Goal: Information Seeking & Learning: Learn about a topic

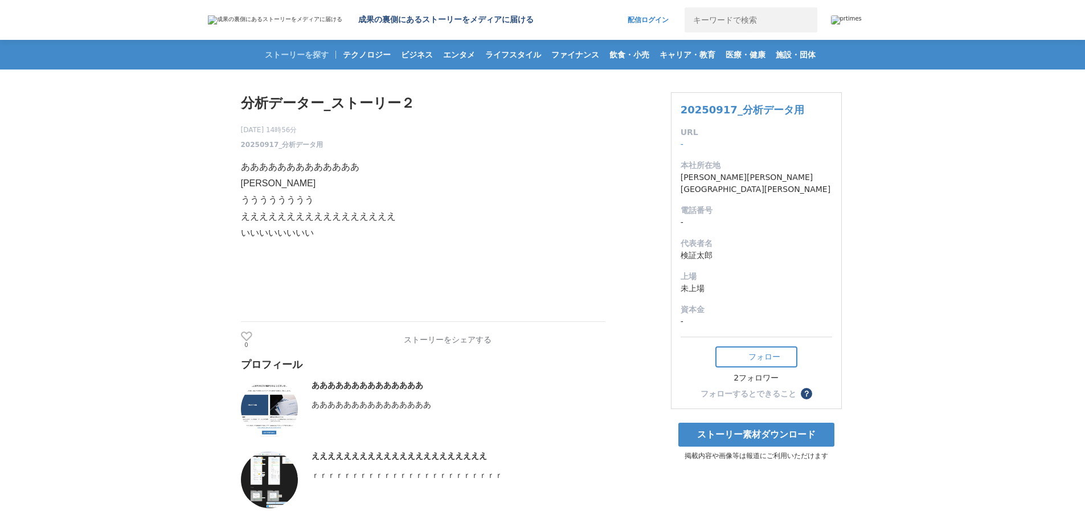
click at [322, 187] on p "おおおおおおおおおおおおおおおおおおお" at bounding box center [423, 183] width 365 height 17
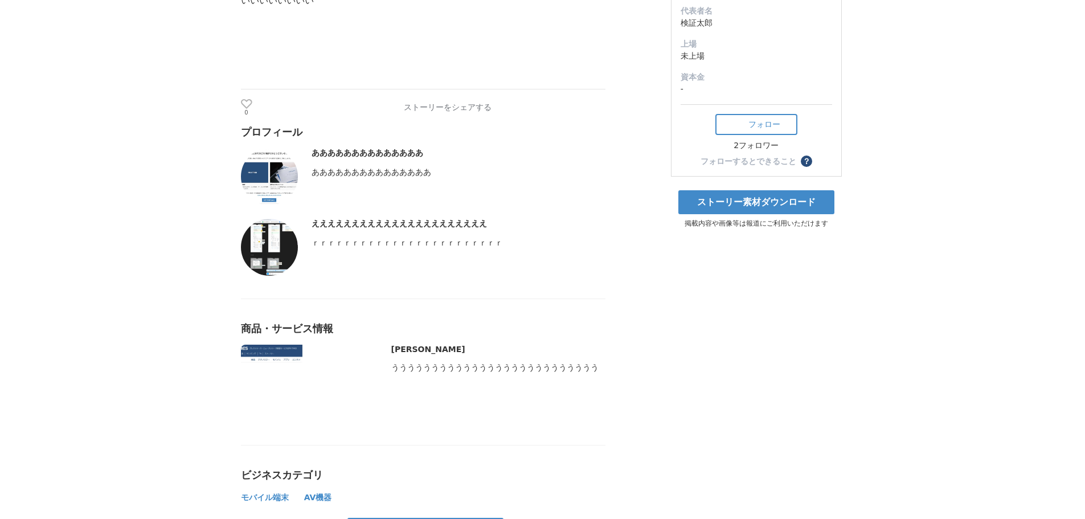
scroll to position [171, 0]
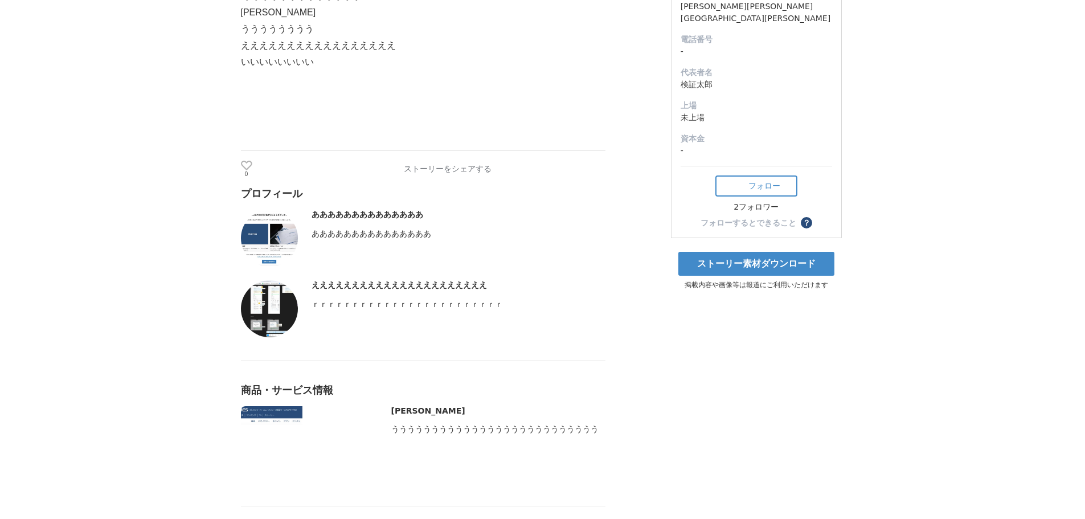
click at [342, 228] on div "ああああああああああああああ あああああああああああああああ" at bounding box center [459, 238] width 294 height 57
click at [264, 234] on img at bounding box center [269, 238] width 57 height 57
click at [283, 317] on img at bounding box center [269, 308] width 57 height 57
click at [275, 409] on div "商品・サービス情報 かかかかかかかか" at bounding box center [423, 422] width 365 height 124
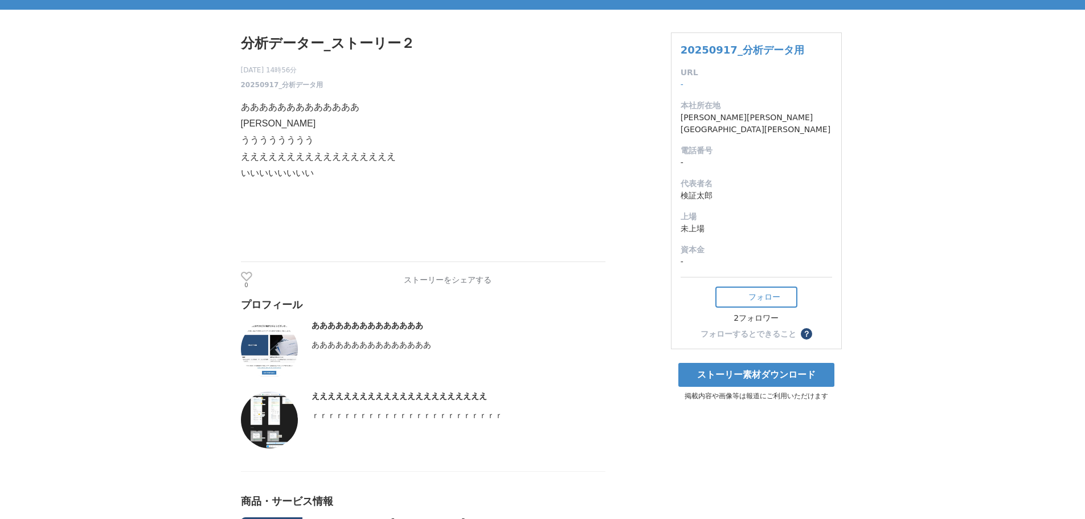
scroll to position [0, 0]
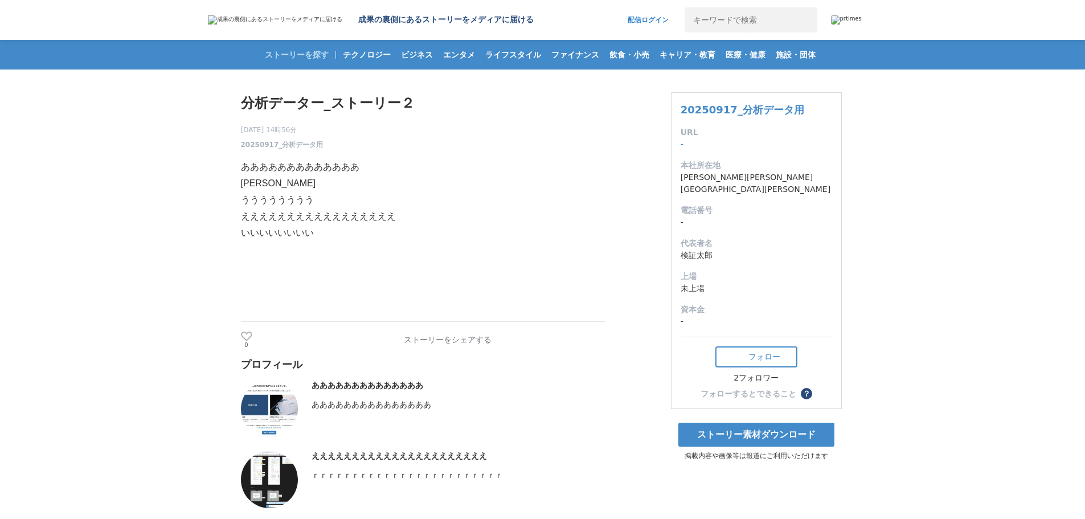
click at [350, 199] on p "うううううううう" at bounding box center [423, 200] width 365 height 17
click at [311, 144] on span "20250917_分析データ用" at bounding box center [282, 145] width 83 height 10
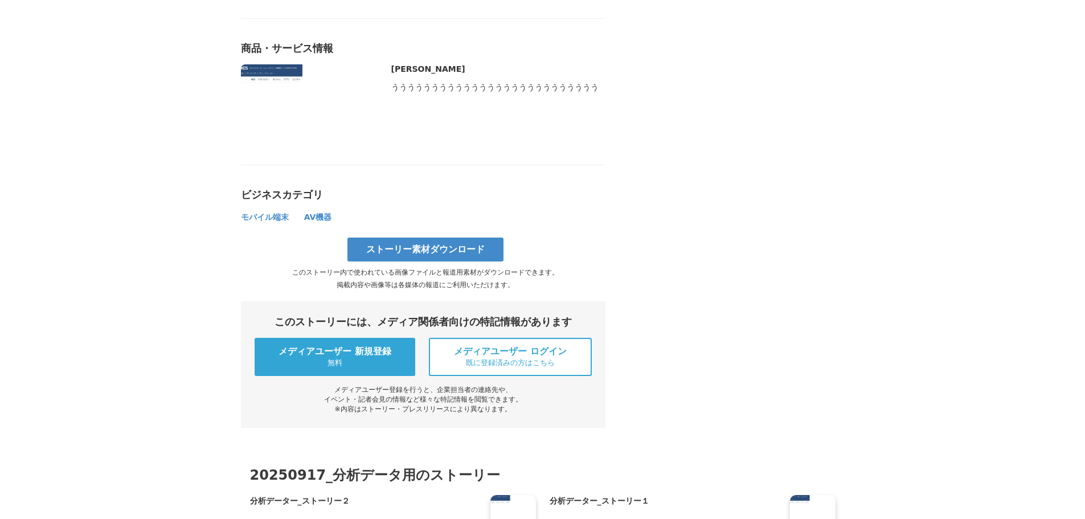
scroll to position [627, 0]
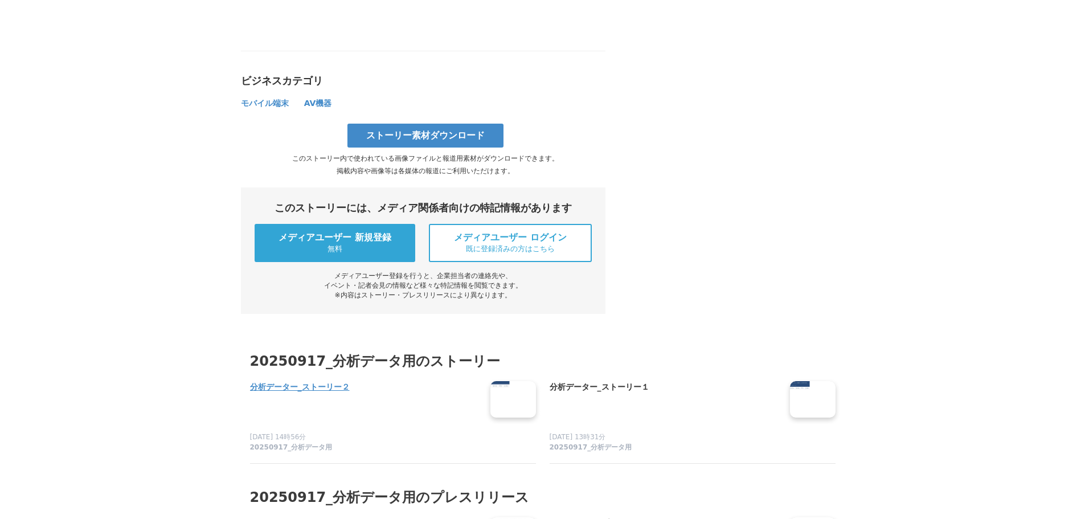
click at [299, 394] on h4 "分析データー_ストーリー２" at bounding box center [365, 387] width 231 height 13
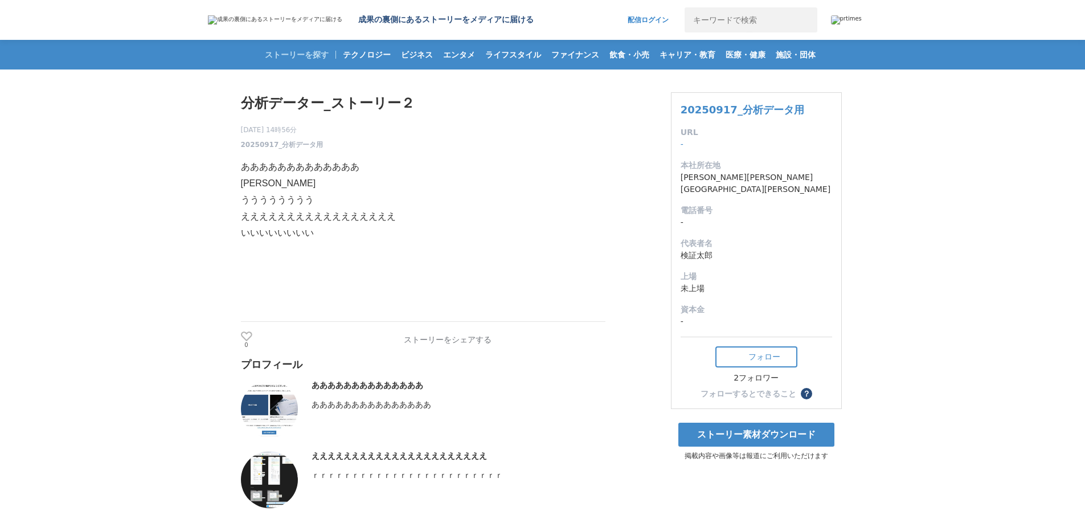
click at [303, 18] on img at bounding box center [275, 19] width 134 height 9
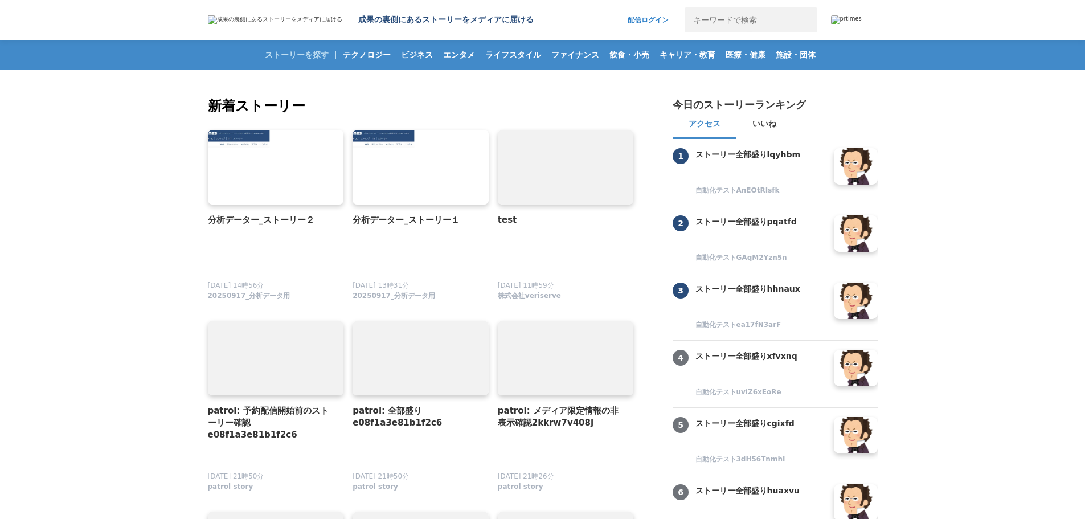
click at [862, 21] on img at bounding box center [846, 19] width 31 height 9
